Goal: Check status

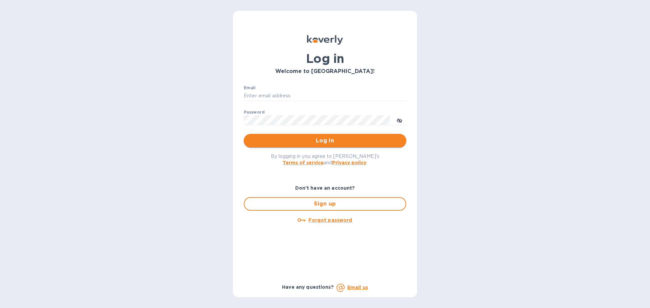
type input "accounting@worldwidesuccessinc.com"
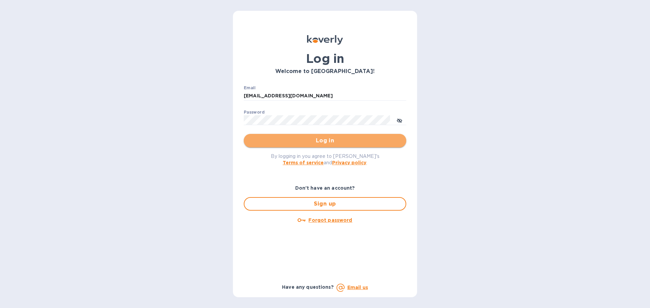
click at [323, 141] on span "Log in" at bounding box center [325, 141] width 152 height 8
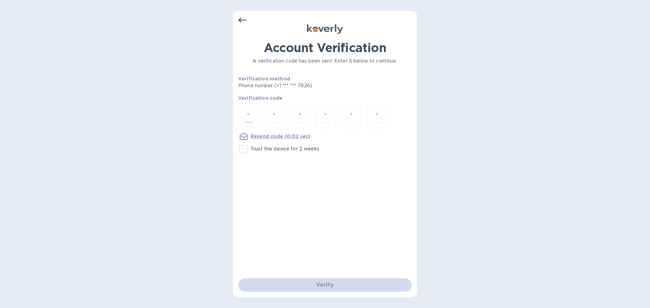
click at [249, 117] on input "number" at bounding box center [248, 116] width 9 height 13
paste input "4"
type input "4"
type input "1"
type input "6"
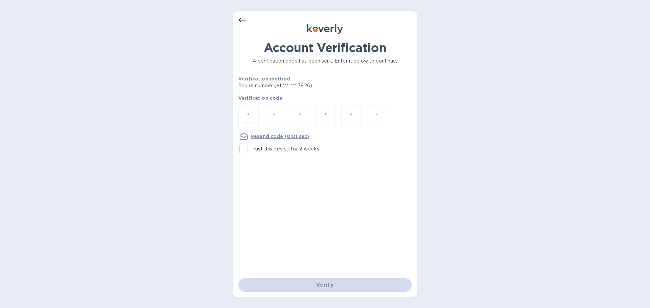
type input "0"
type input "5"
type input "1"
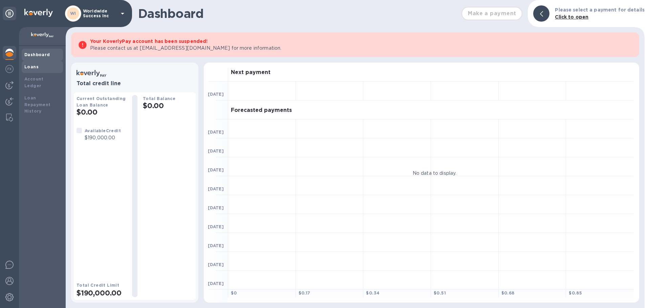
click at [46, 65] on div "Loans" at bounding box center [42, 67] width 36 height 7
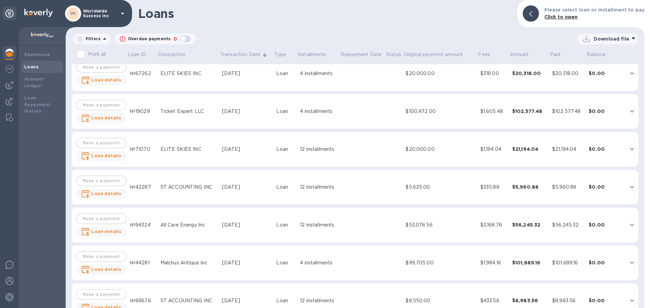
scroll to position [253, 0]
